Goal: Information Seeking & Learning: Check status

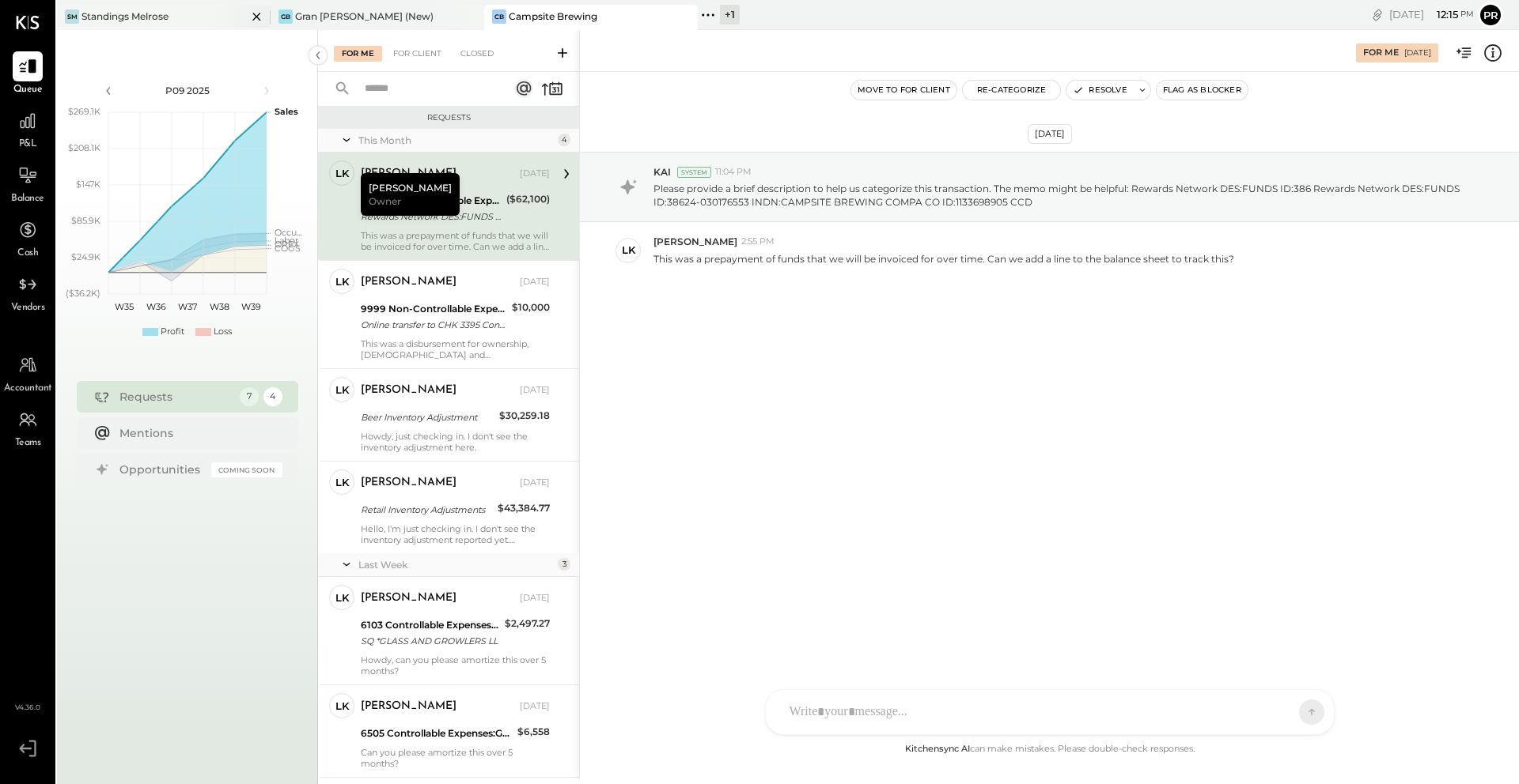
click at [176, 9] on div "SM Standings Melrose" at bounding box center [152, 16] width 190 height 14
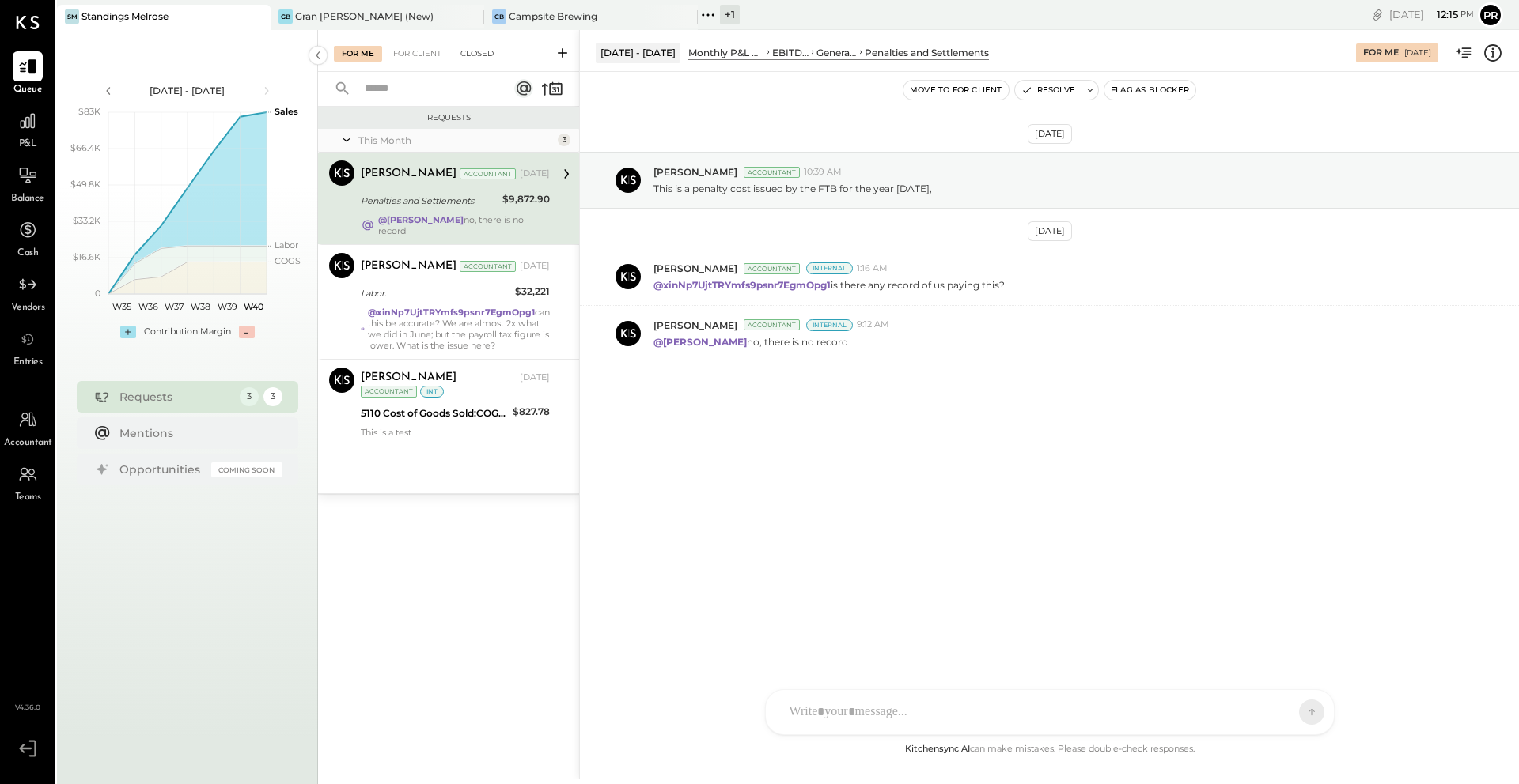
click at [478, 56] on div "Closed" at bounding box center [476, 53] width 49 height 16
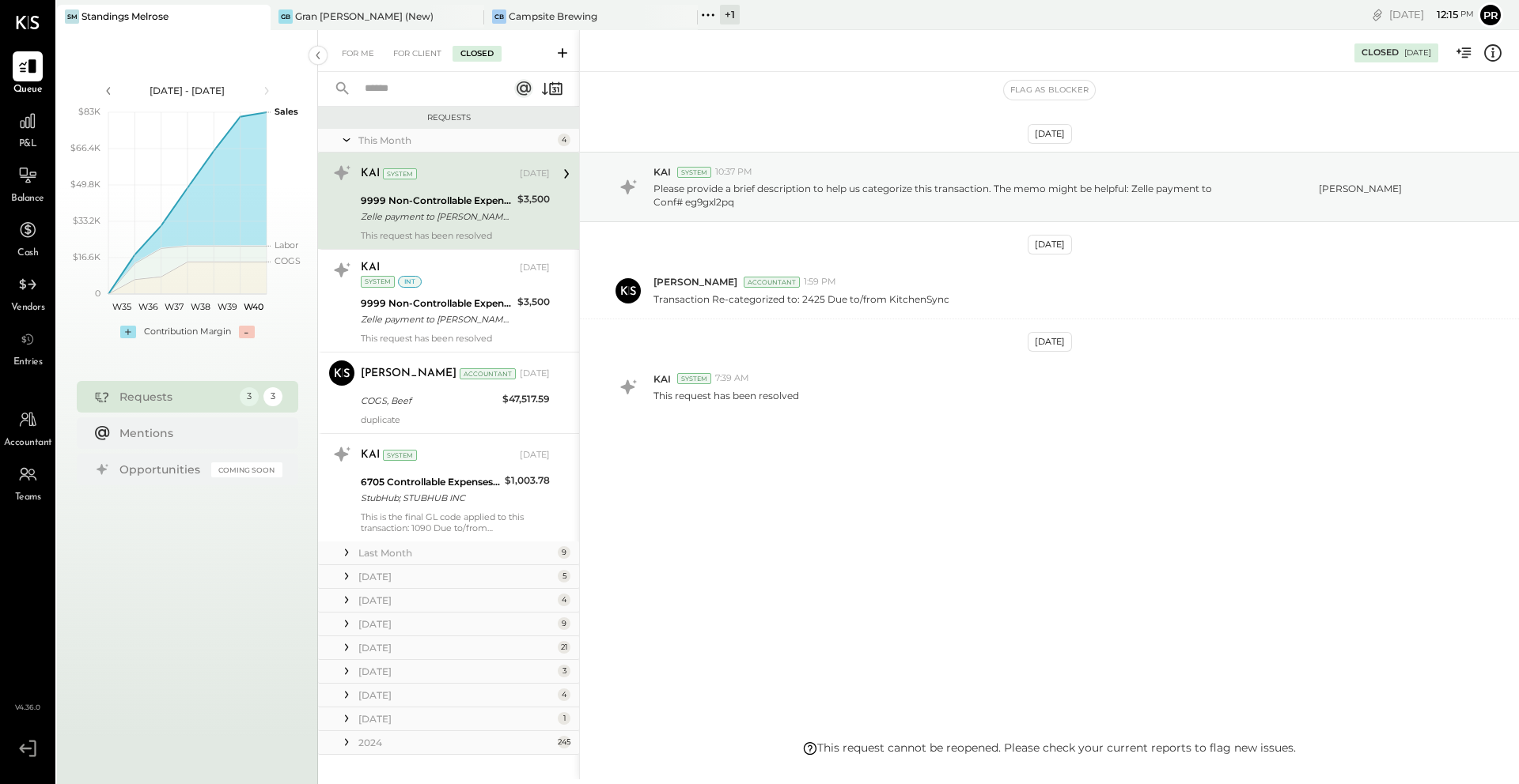
click at [385, 93] on input "text" at bounding box center [427, 89] width 143 height 26
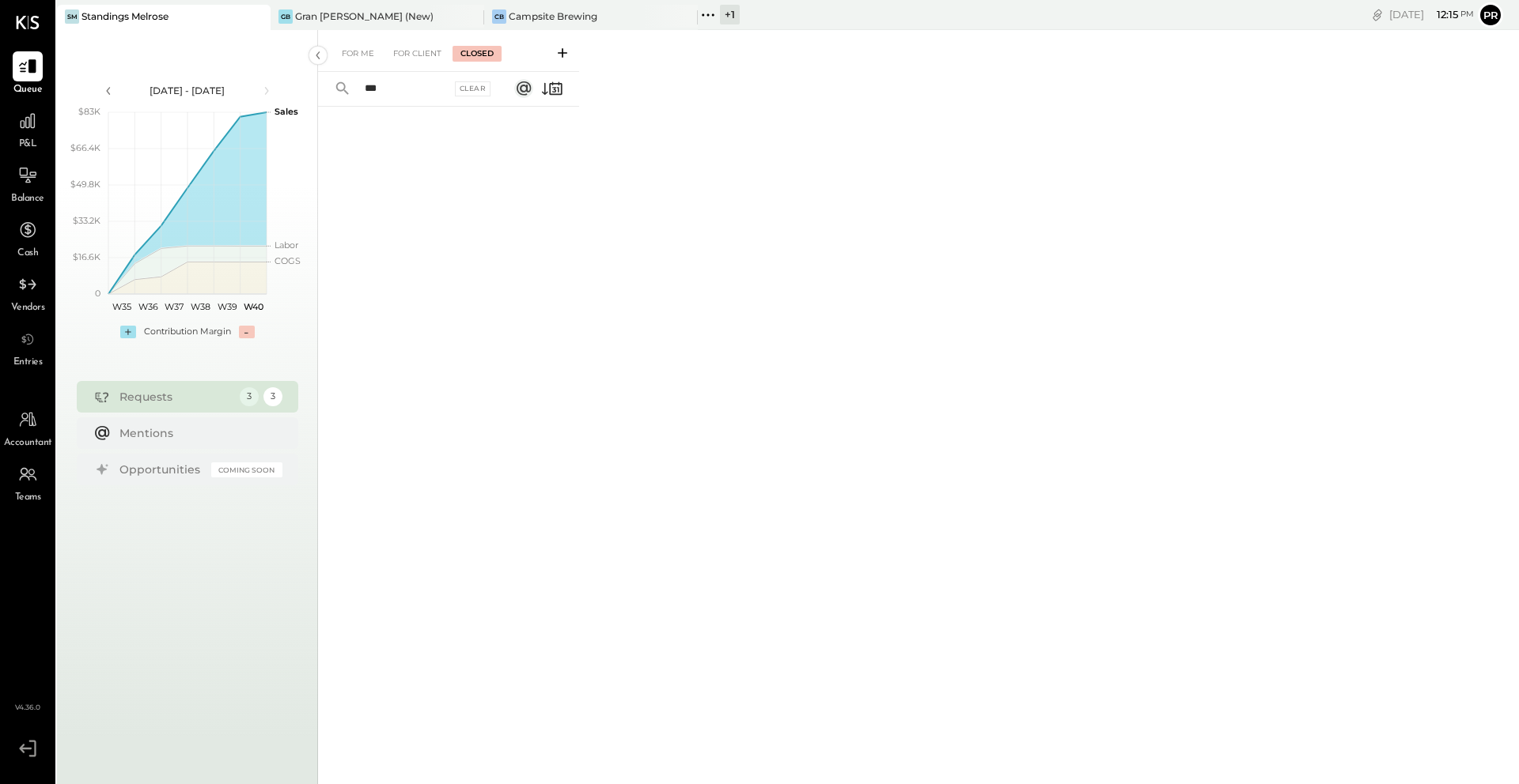
click at [391, 85] on input "***" at bounding box center [403, 89] width 95 height 26
type input "***"
click at [414, 50] on div "For Client" at bounding box center [417, 53] width 64 height 16
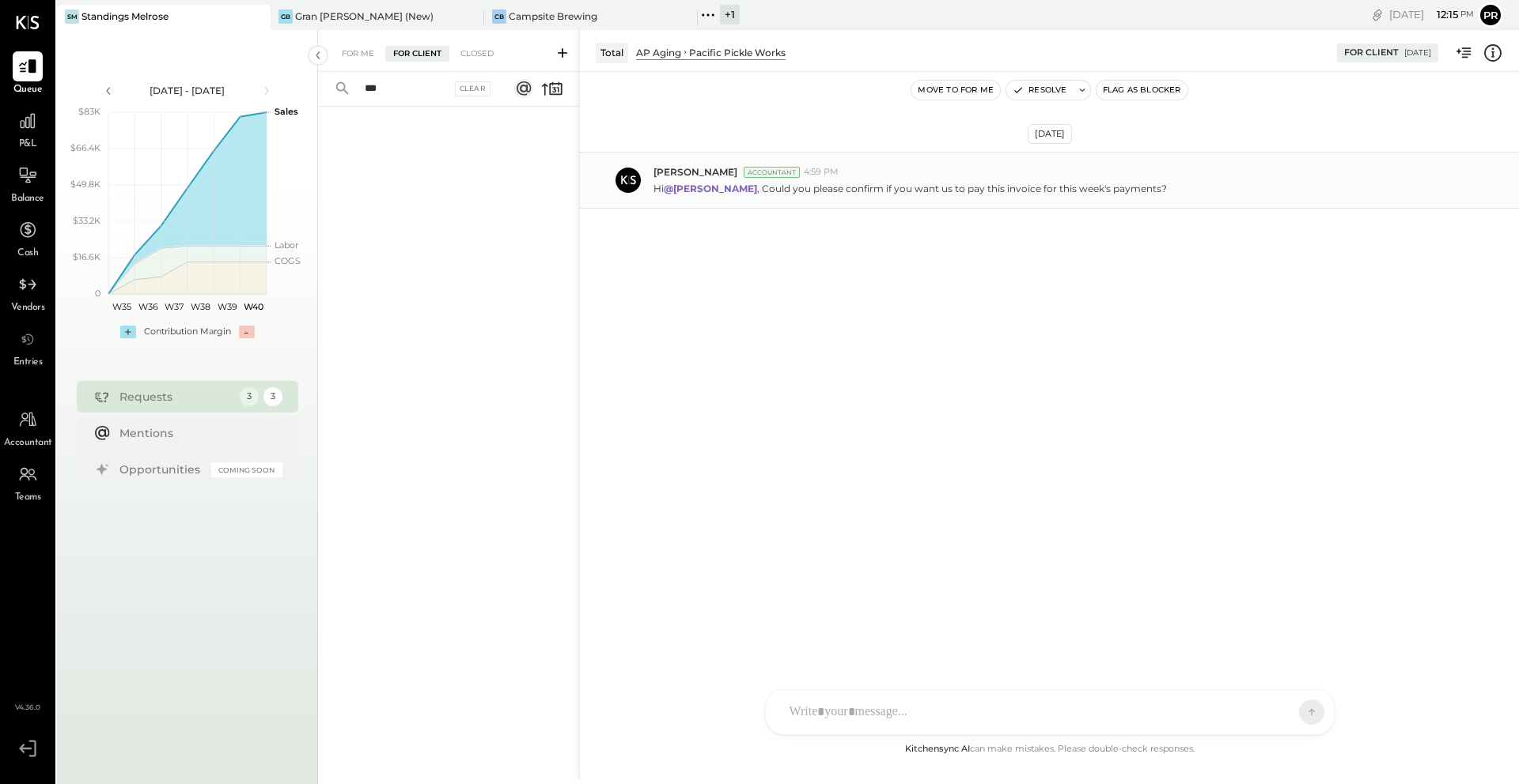
click at [856, 198] on div "Adolfo Rodriguez Accountant 4:59 PM Hi @jose , Could you please confirm if you …" at bounding box center [1049, 180] width 939 height 57
click at [888, 185] on p "Hi @[PERSON_NAME] , Could you please confirm if you want us to pay this invoice…" at bounding box center [910, 188] width 514 height 13
click at [339, 48] on div "For Me" at bounding box center [358, 53] width 49 height 16
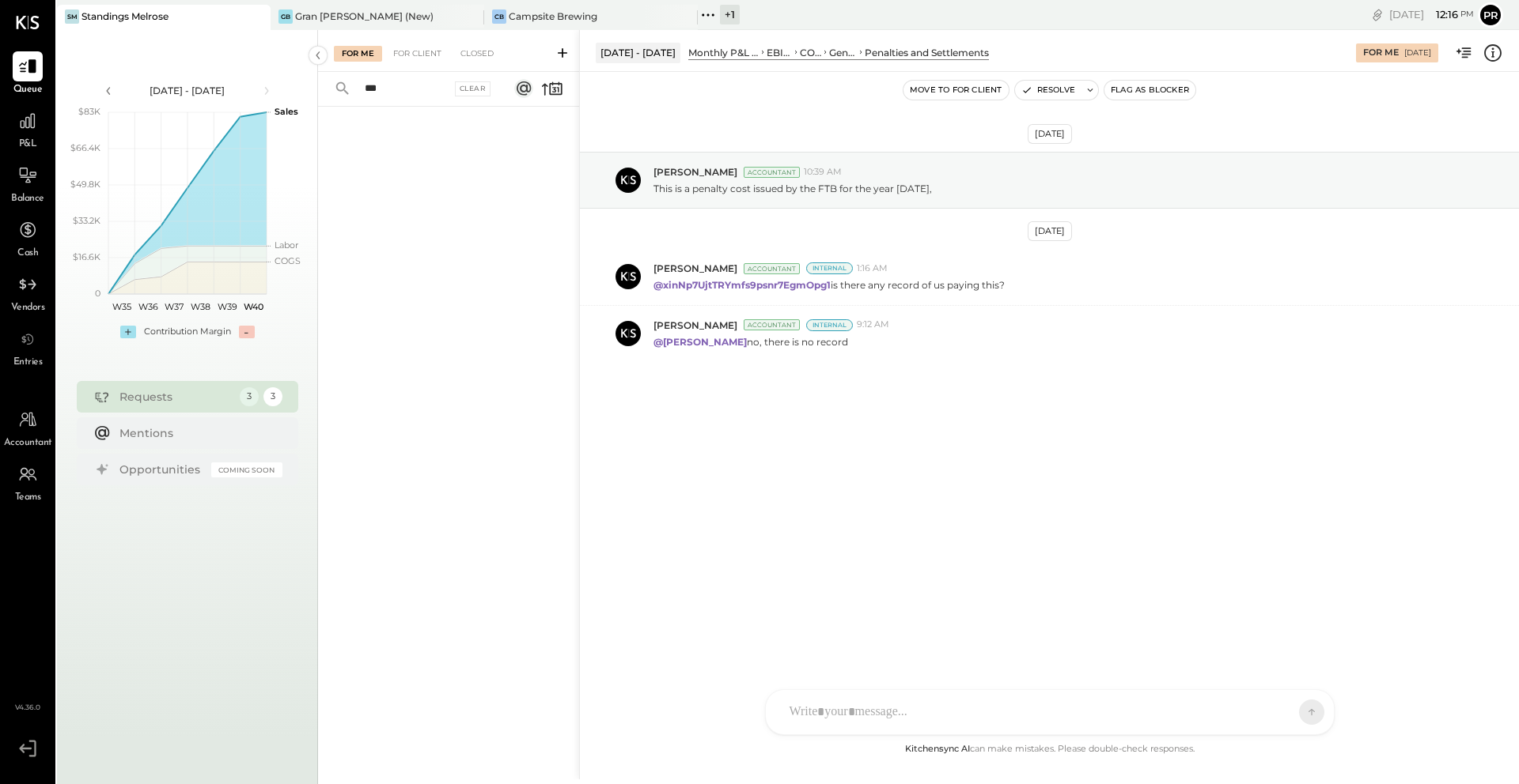
click at [395, 94] on input "***" at bounding box center [403, 89] width 95 height 26
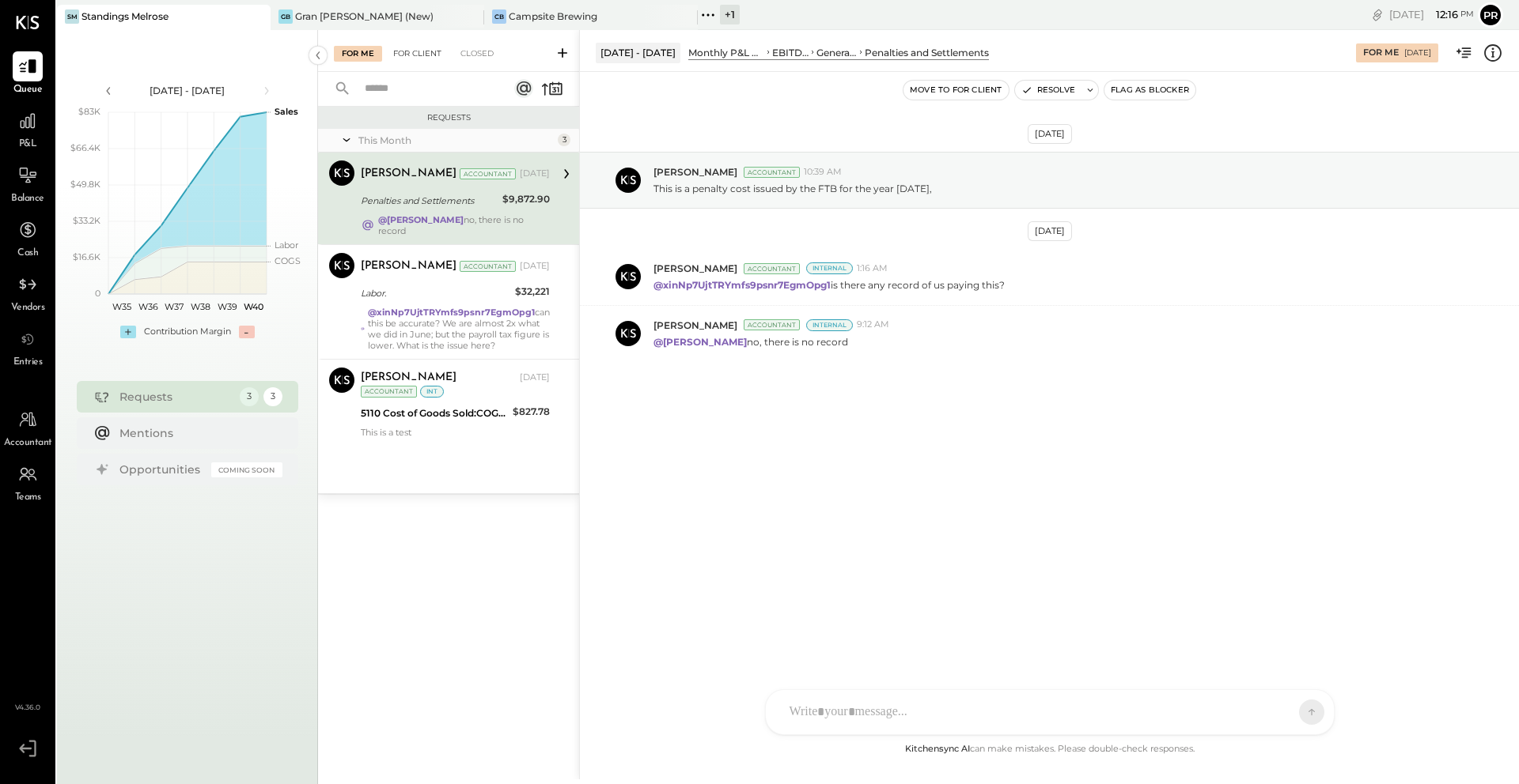
click at [431, 61] on div "For Client" at bounding box center [417, 53] width 64 height 16
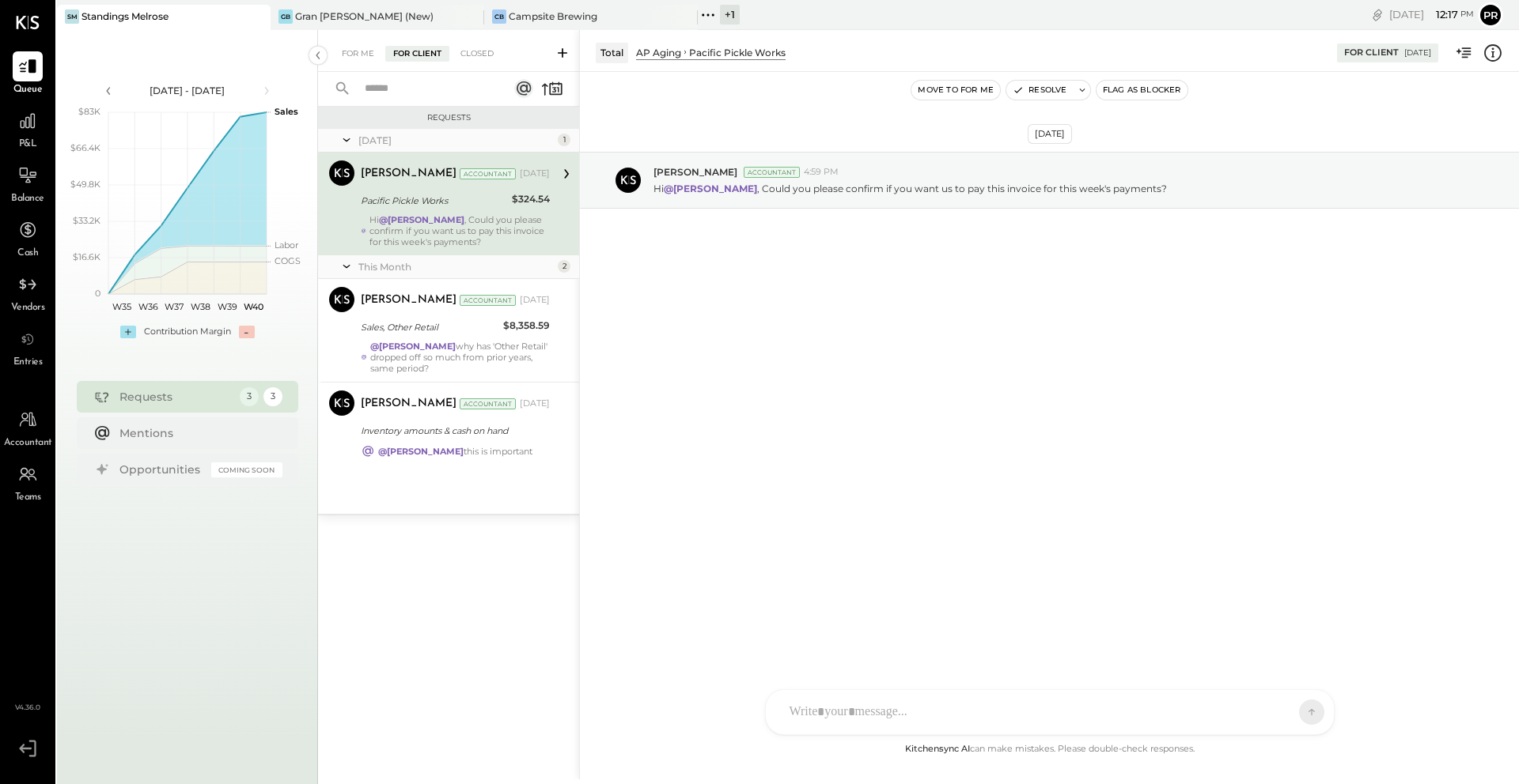
click at [679, 303] on div "[DATE] [PERSON_NAME] Accountant 4:59 PM Hi @[PERSON_NAME] , Could you please co…" at bounding box center [1049, 219] width 939 height 216
click at [470, 43] on div "For Me For Client Closed" at bounding box center [448, 51] width 261 height 42
click at [469, 59] on div "Closed" at bounding box center [476, 53] width 49 height 16
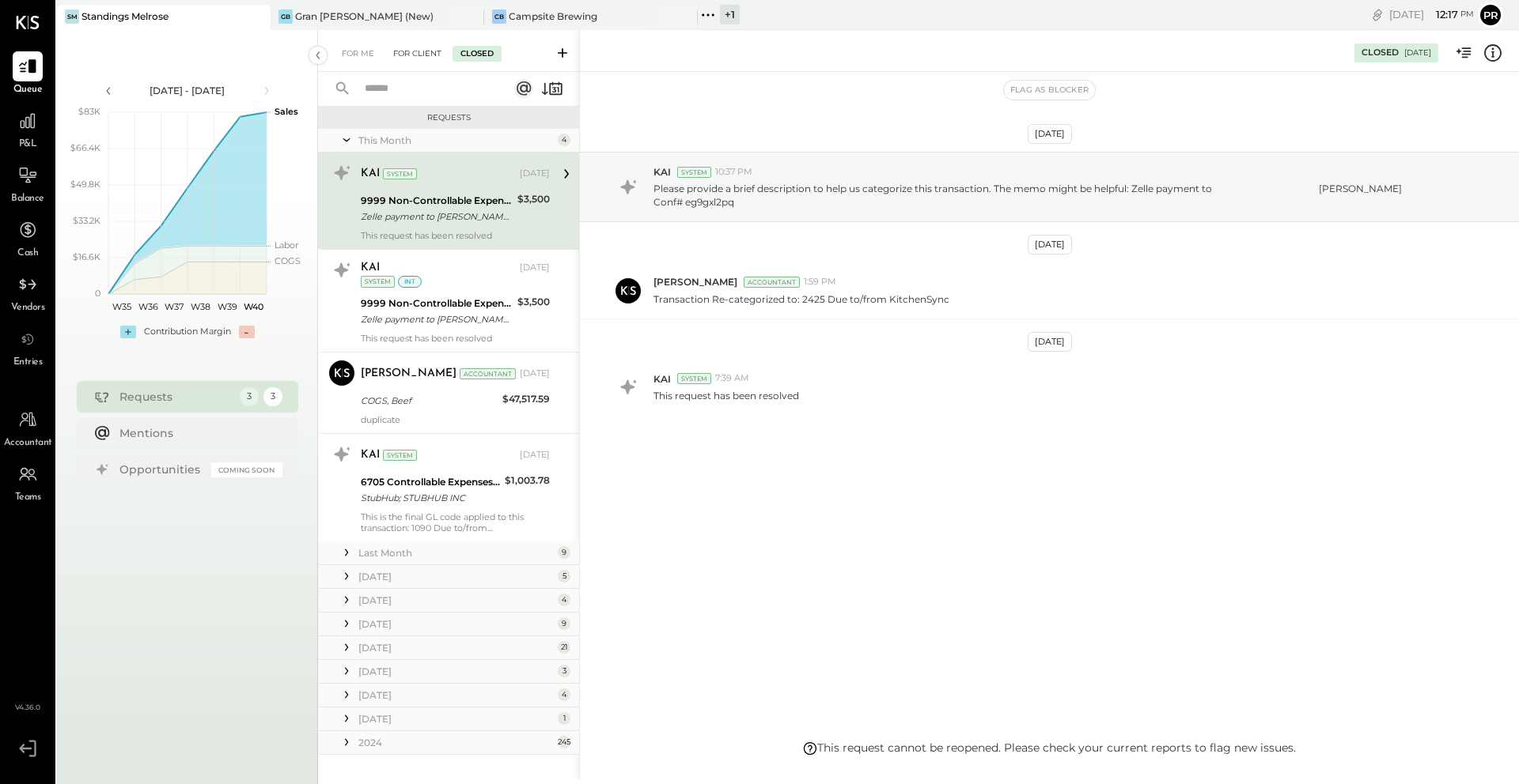
click at [417, 53] on div "For Client" at bounding box center [417, 53] width 64 height 16
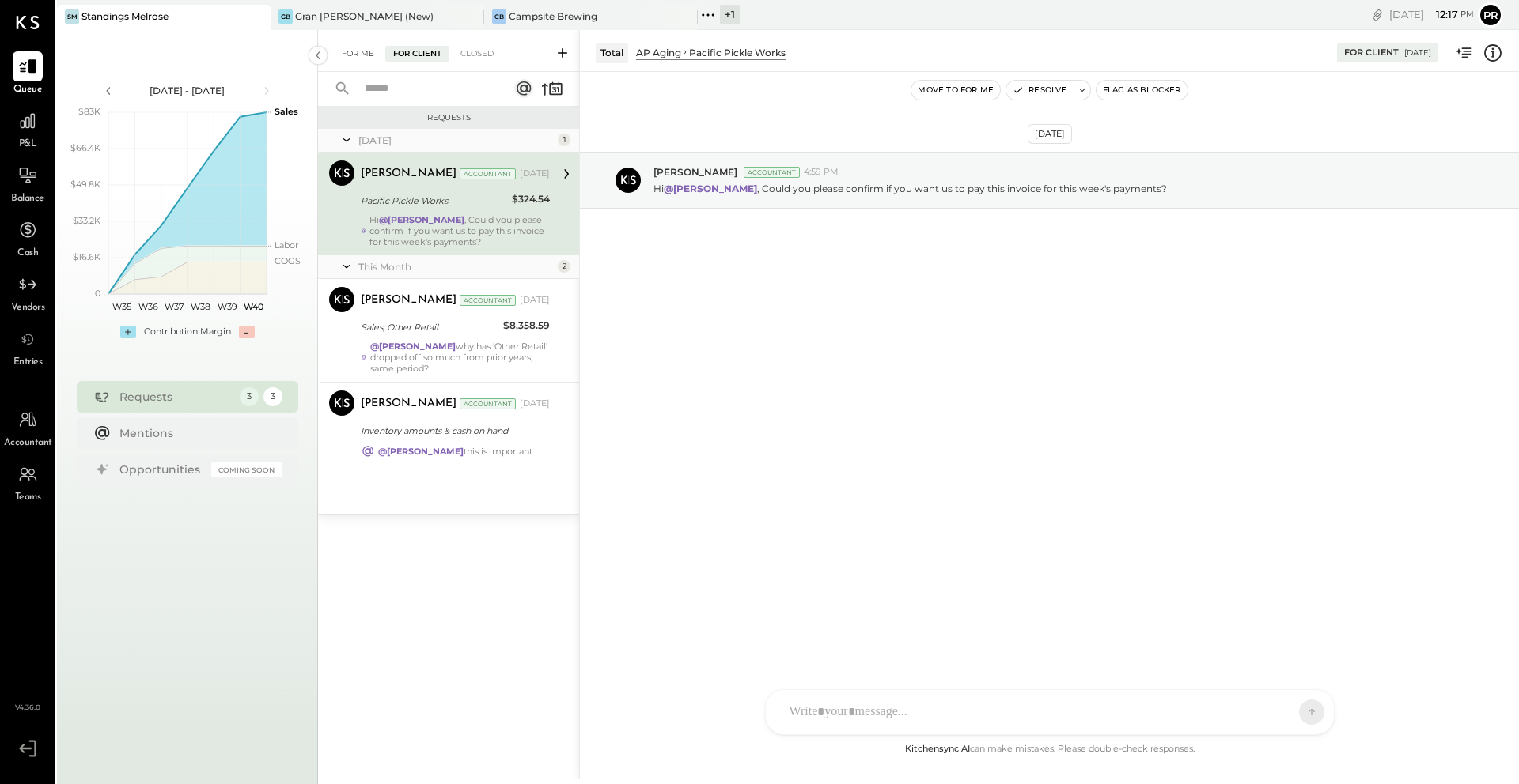
click at [353, 59] on div "For Me" at bounding box center [358, 53] width 49 height 16
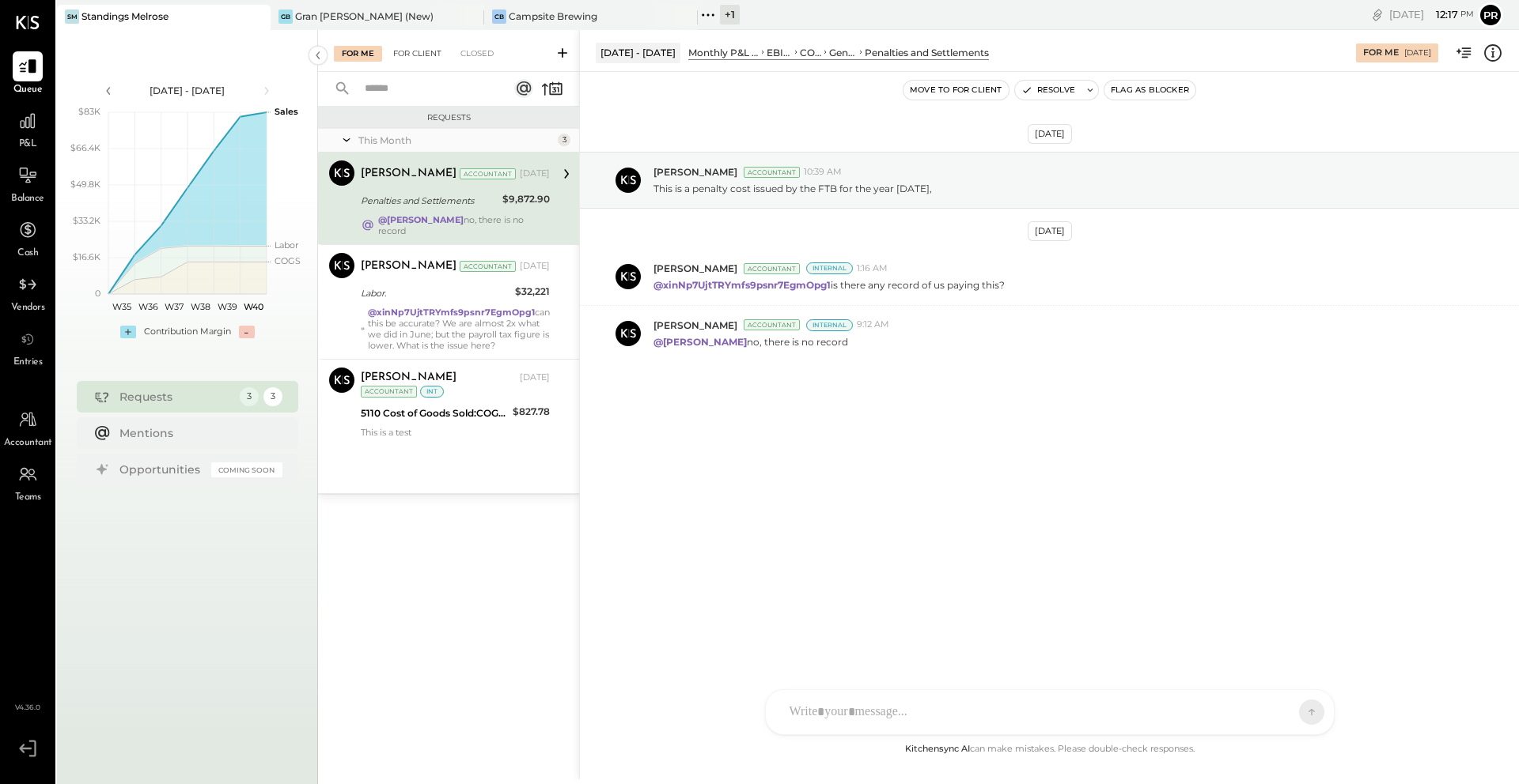
click at [406, 61] on div "For Client" at bounding box center [417, 53] width 64 height 16
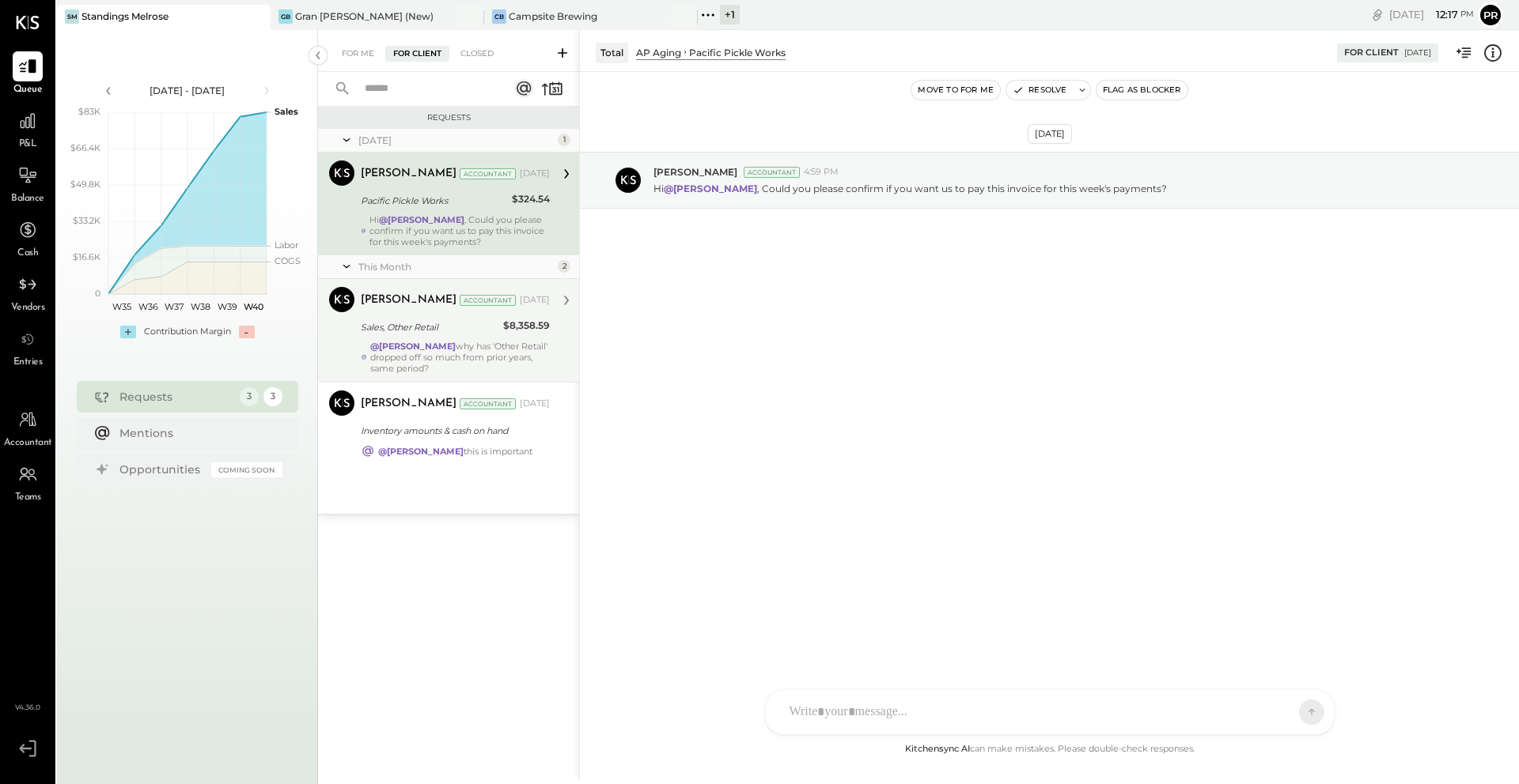
click at [431, 314] on div "[PERSON_NAME] Accountant [DATE] Sales, Other Retail $8,358.59 @[PERSON_NAME] wh…" at bounding box center [455, 330] width 189 height 87
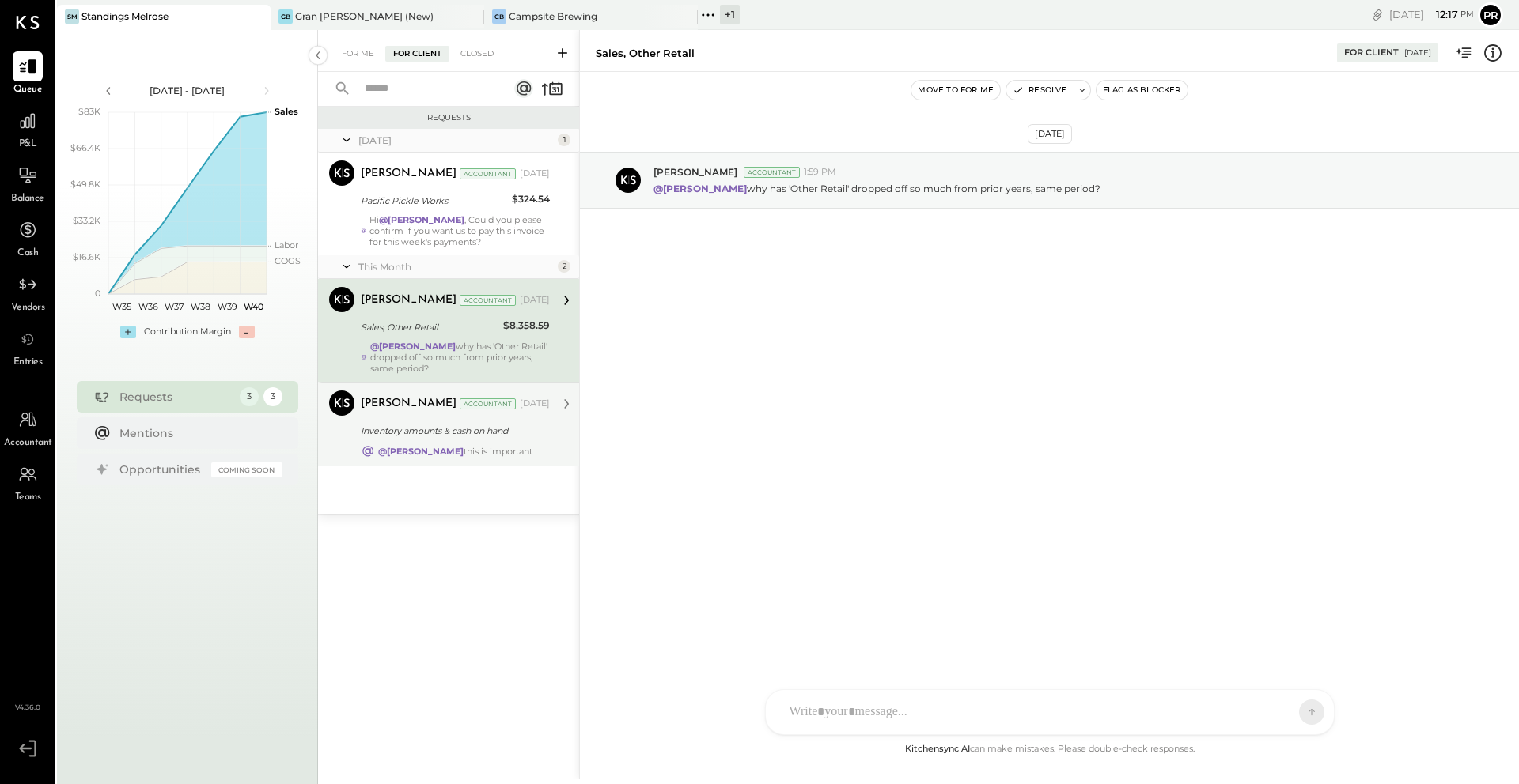
click at [477, 446] on div "@[PERSON_NAME] this is important" at bounding box center [455, 452] width 154 height 11
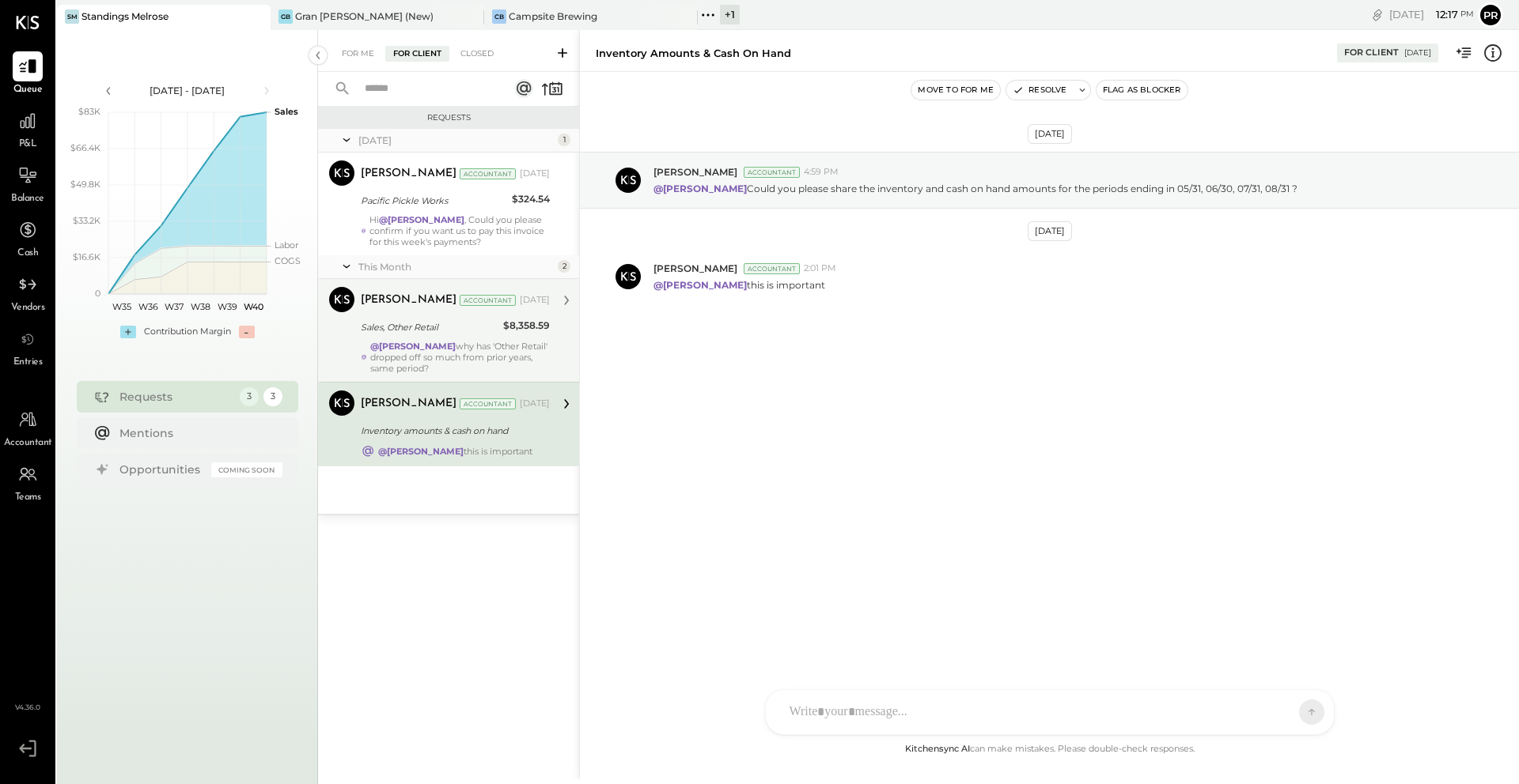
click at [490, 314] on div "[PERSON_NAME] Accountant [DATE] Sales, Other Retail $8,358.59 @[PERSON_NAME] wh…" at bounding box center [455, 330] width 189 height 87
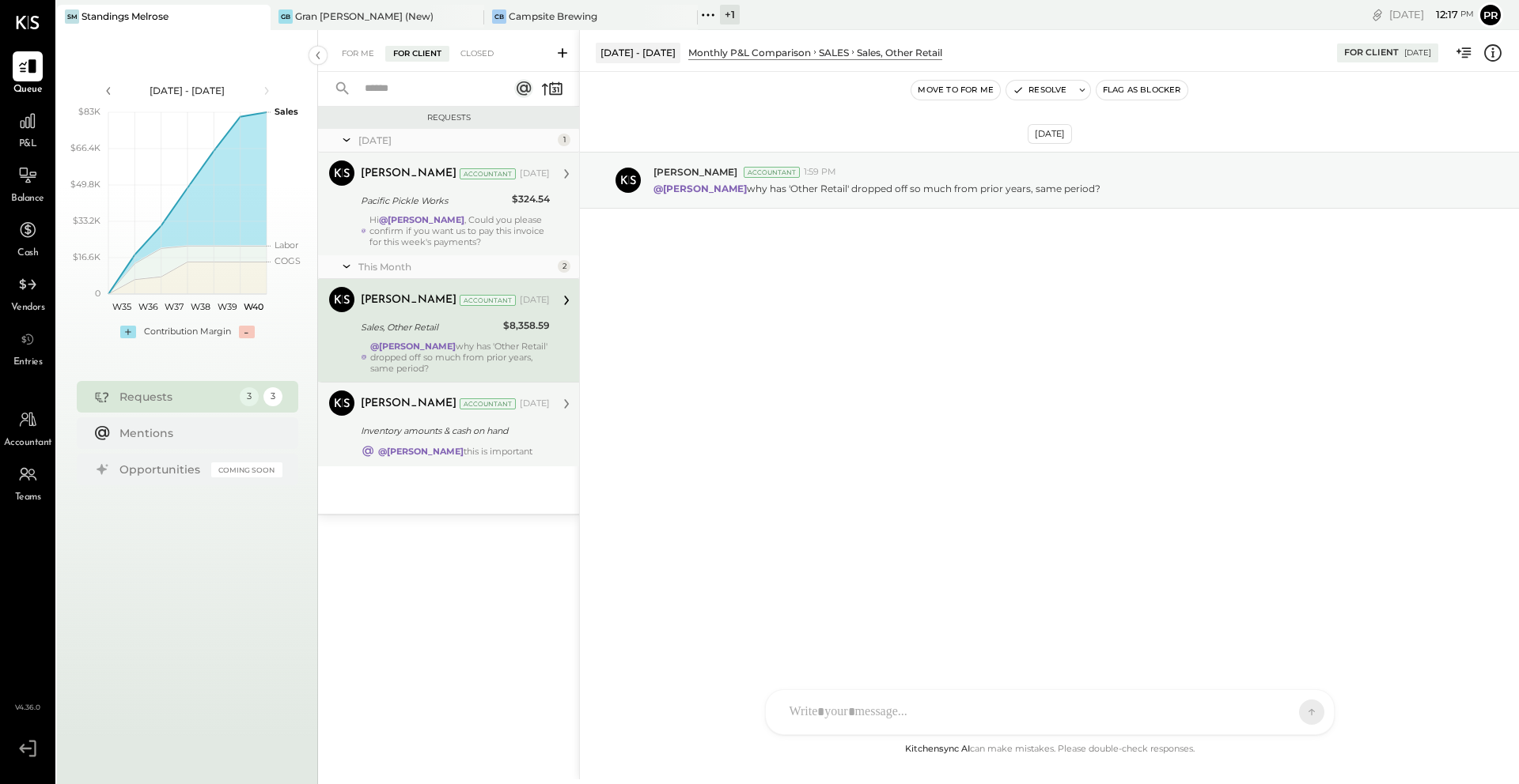
click at [458, 227] on div "Hi @[PERSON_NAME] , Could you please confirm if you want us to pay this invoice…" at bounding box center [460, 230] width 181 height 33
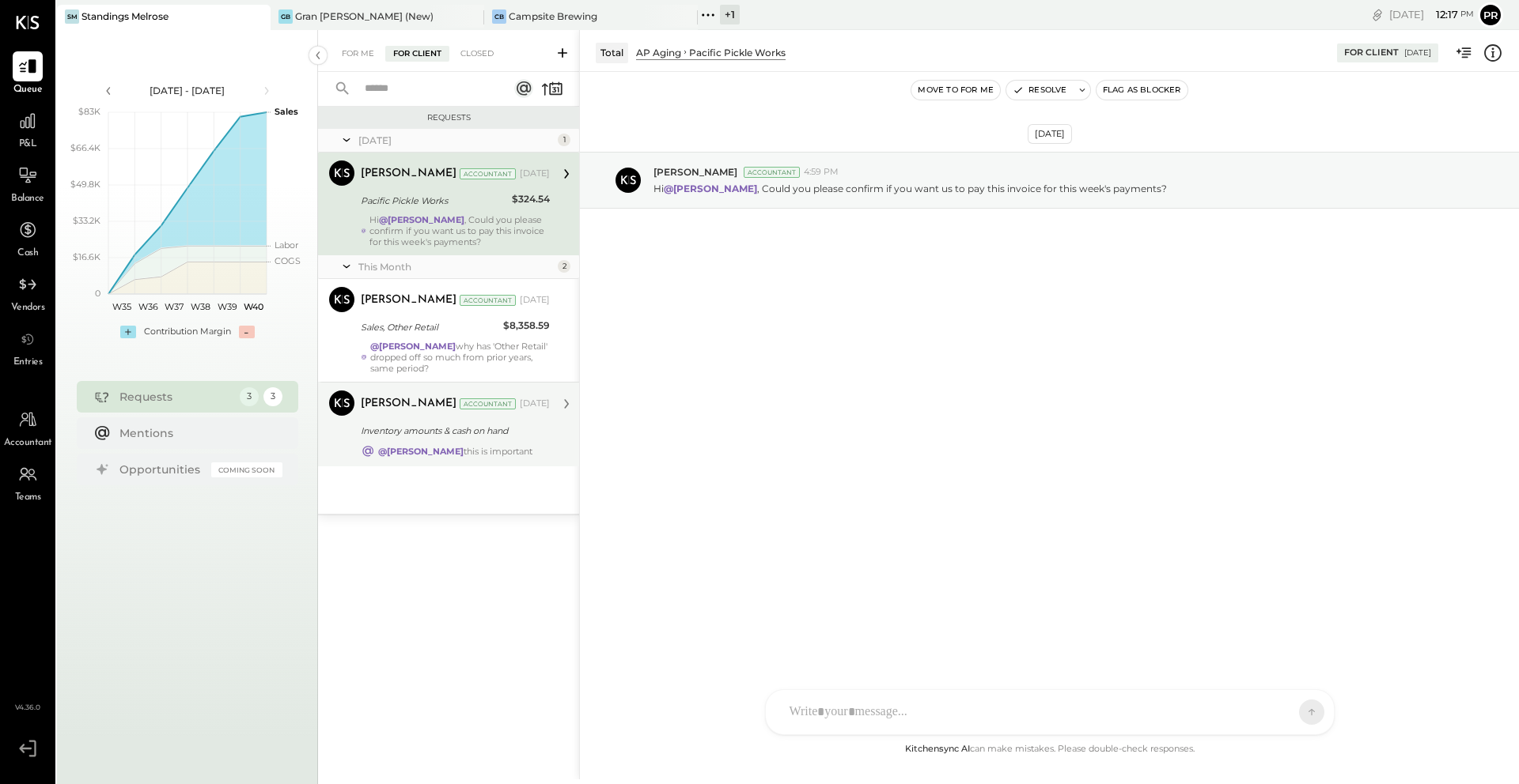
click at [405, 64] on div "For Me For Client Closed" at bounding box center [448, 51] width 261 height 42
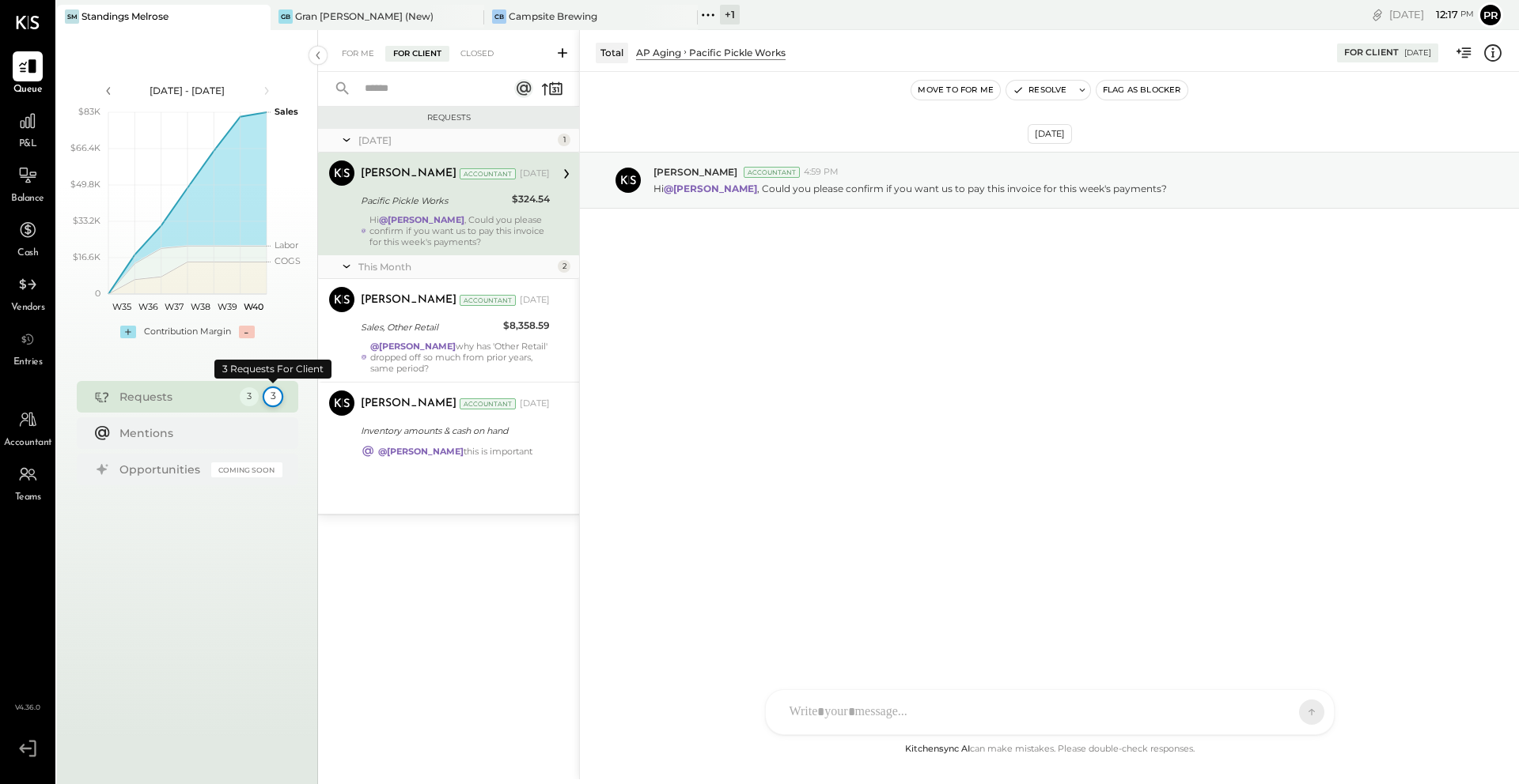
click at [272, 400] on div "3" at bounding box center [272, 397] width 21 height 21
click at [249, 401] on div "3" at bounding box center [248, 397] width 21 height 21
